Goal: Information Seeking & Learning: Find contact information

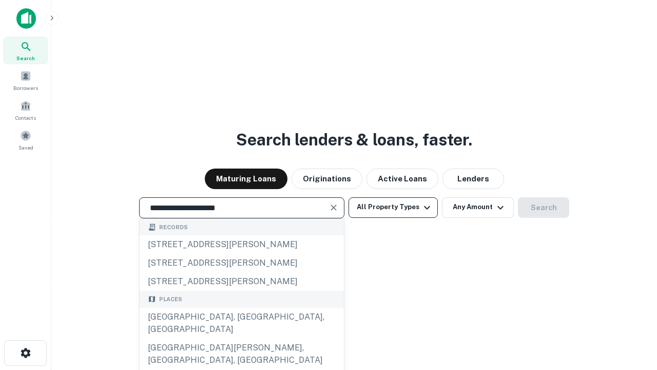
click at [241, 338] on div "[GEOGRAPHIC_DATA], [GEOGRAPHIC_DATA], [GEOGRAPHIC_DATA]" at bounding box center [242, 323] width 204 height 31
click at [393, 207] on button "All Property Types" at bounding box center [393, 207] width 89 height 21
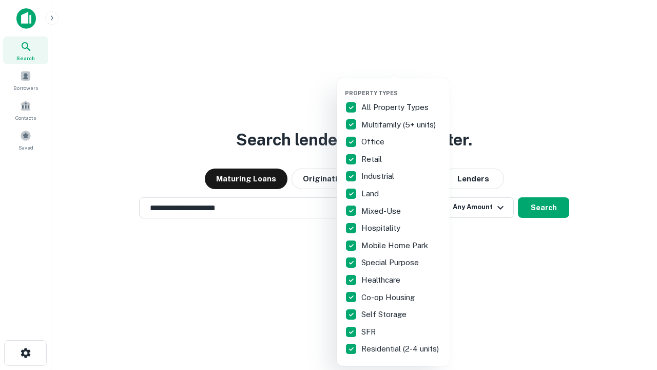
type input "**********"
click at [402, 86] on button "button" at bounding box center [401, 86] width 113 height 1
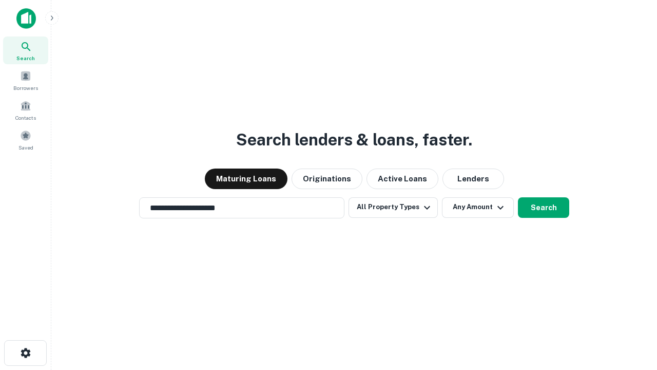
scroll to position [16, 0]
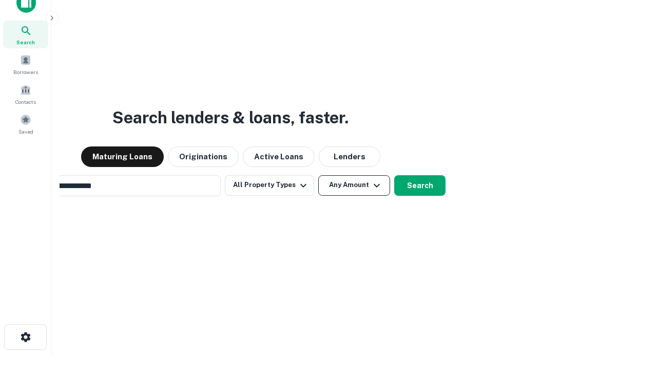
click at [318, 175] on button "Any Amount" at bounding box center [354, 185] width 72 height 21
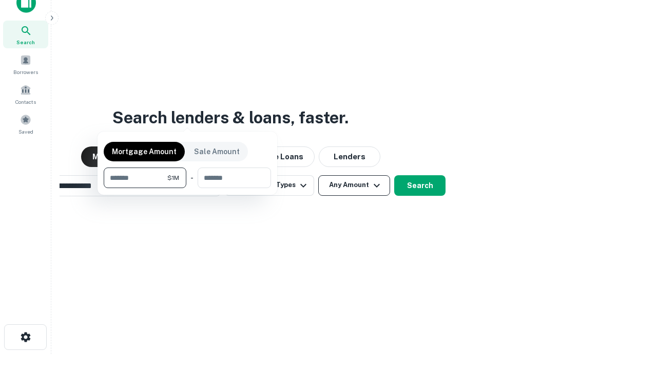
scroll to position [16, 0]
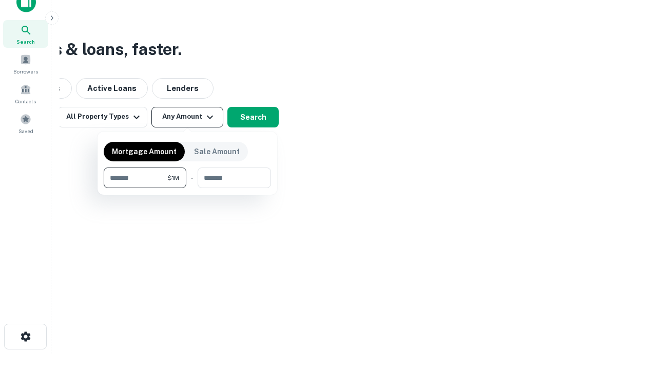
type input "*******"
click at [187, 188] on button "button" at bounding box center [187, 188] width 167 height 1
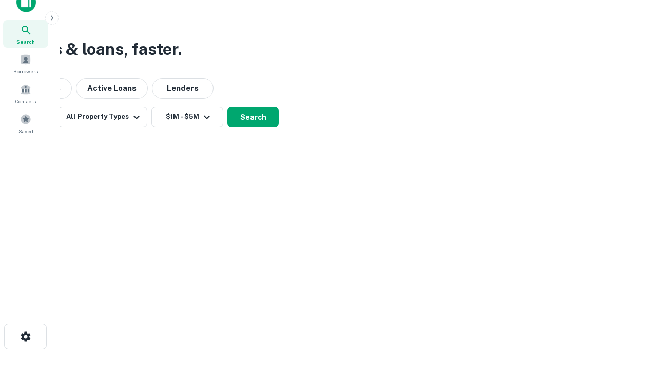
scroll to position [6, 190]
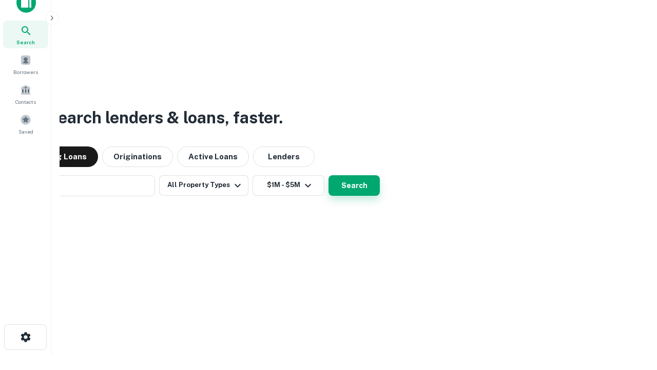
click at [329, 175] on button "Search" at bounding box center [354, 185] width 51 height 21
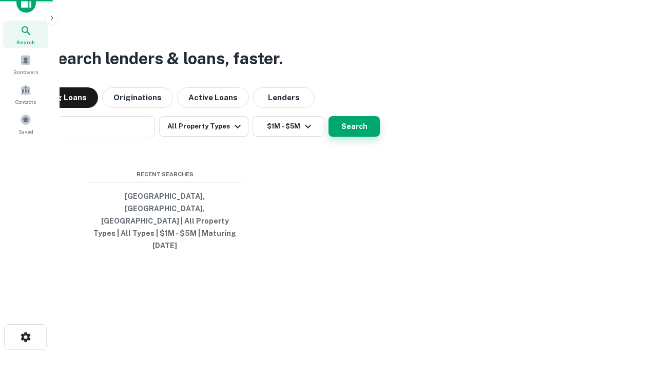
scroll to position [27, 291]
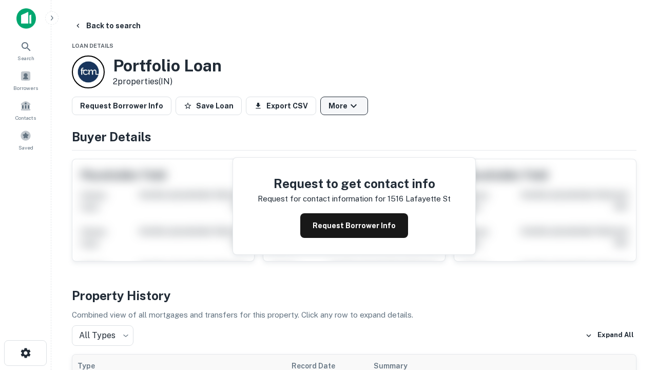
click at [344, 106] on button "More" at bounding box center [344, 106] width 48 height 18
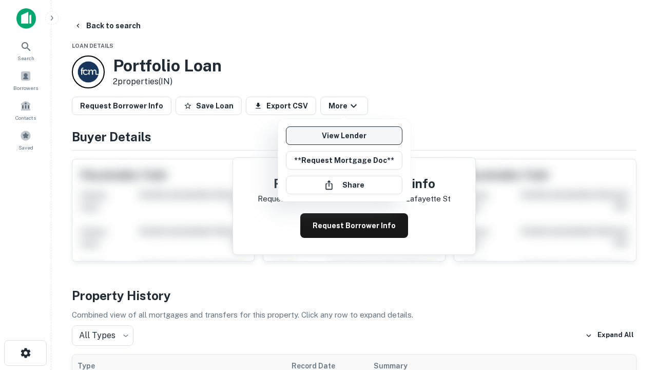
click at [344, 136] on link "View Lender" at bounding box center [344, 135] width 117 height 18
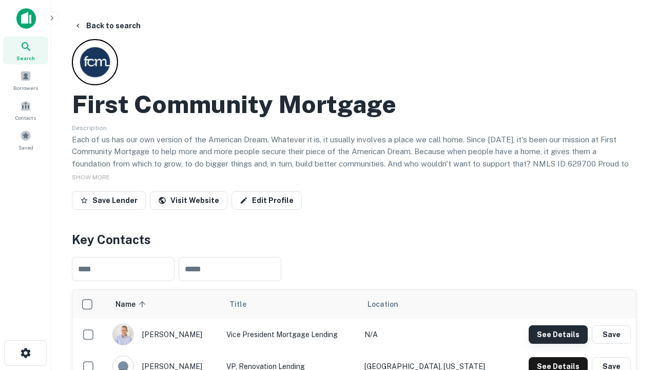
click at [558, 334] on button "See Details" at bounding box center [558, 334] width 59 height 18
click at [25, 353] on icon "button" at bounding box center [26, 353] width 12 height 12
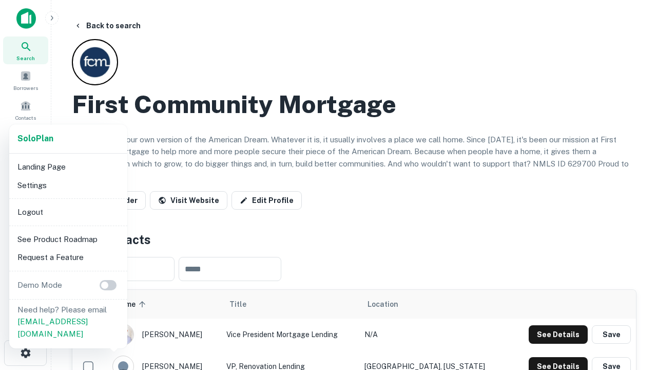
click at [68, 212] on li "Logout" at bounding box center [68, 212] width 110 height 18
